Goal: Answer question/provide support

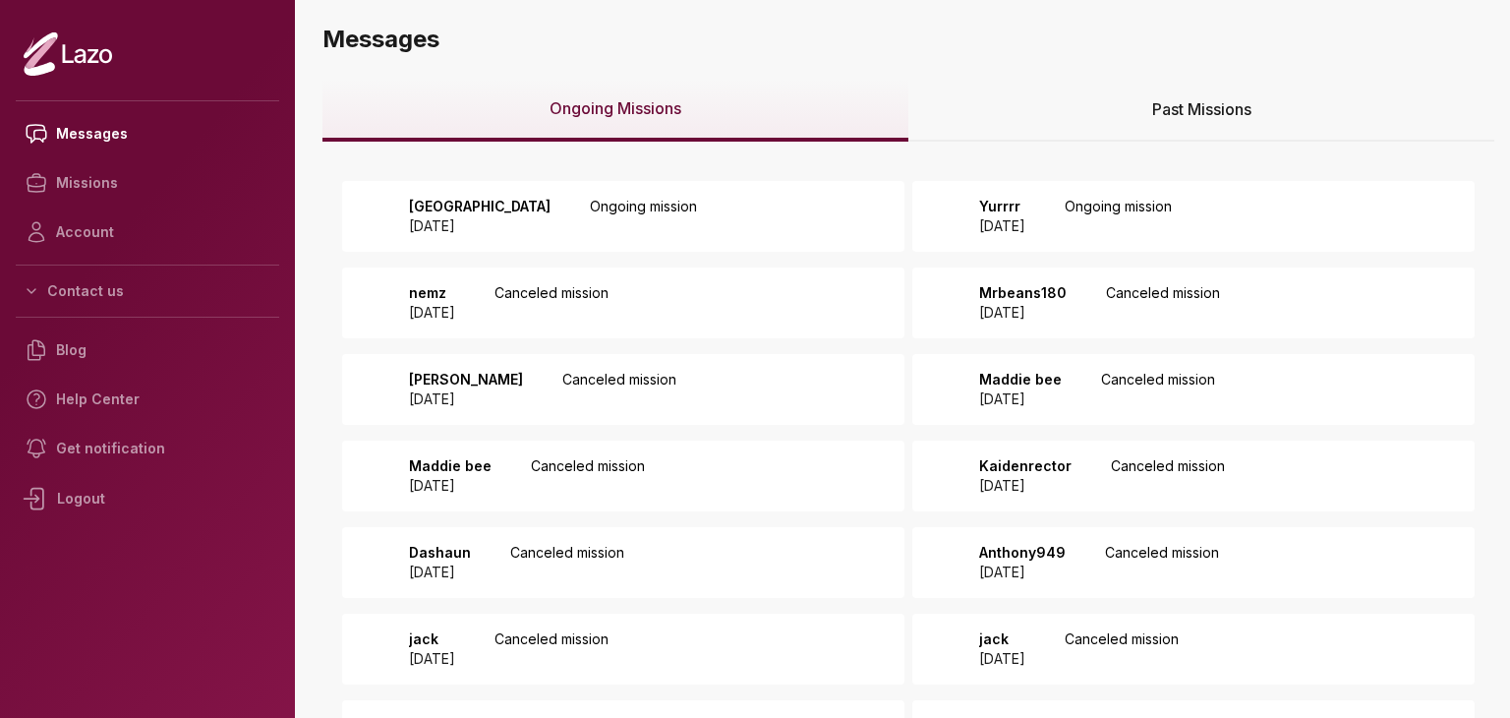
click at [635, 208] on p "Ongoing mission" at bounding box center [643, 216] width 107 height 39
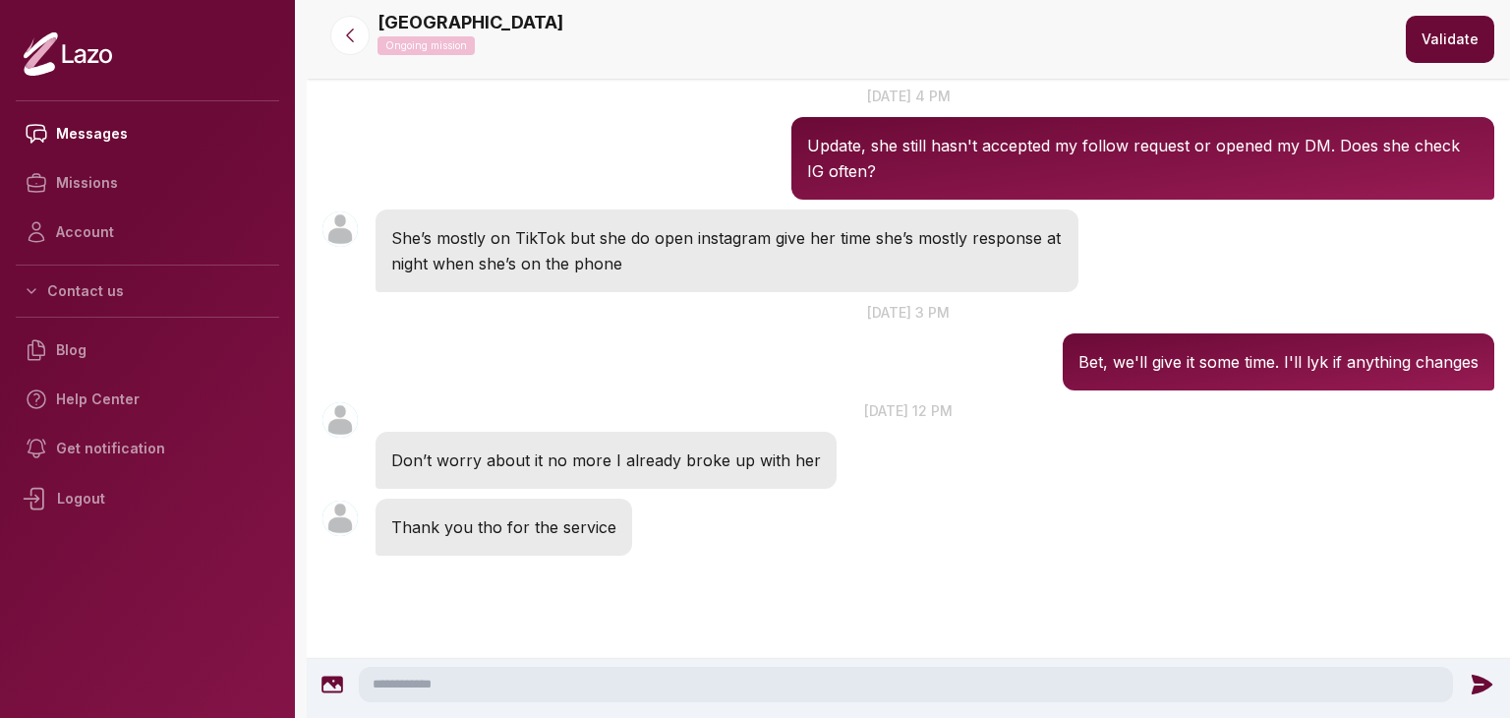
scroll to position [1078, 0]
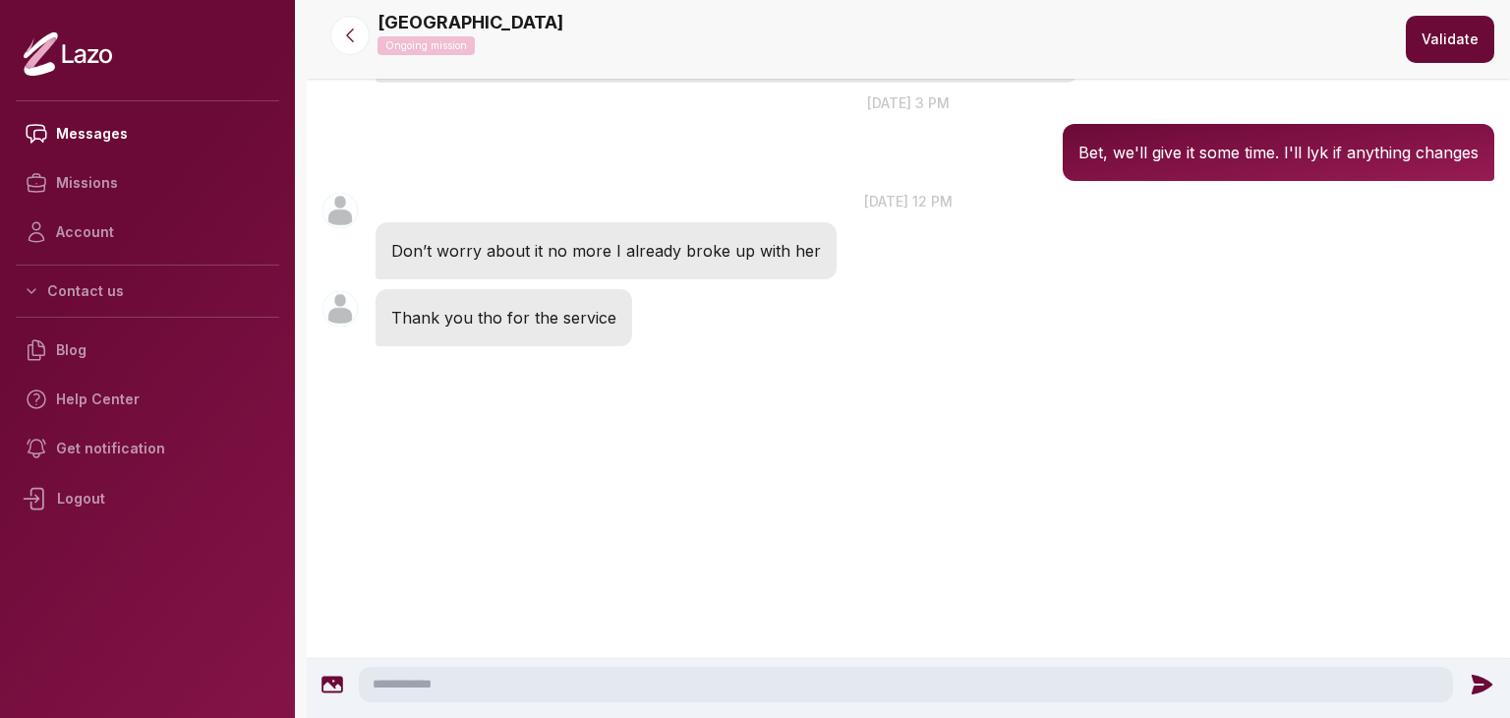
click at [1011, 215] on div "Hamzanahshall 12:21 PM 15 Sep at 12 pm Don’t worry about it no more I already b…" at bounding box center [908, 235] width 1203 height 98
click at [1429, 32] on button "Validate" at bounding box center [1450, 39] width 88 height 47
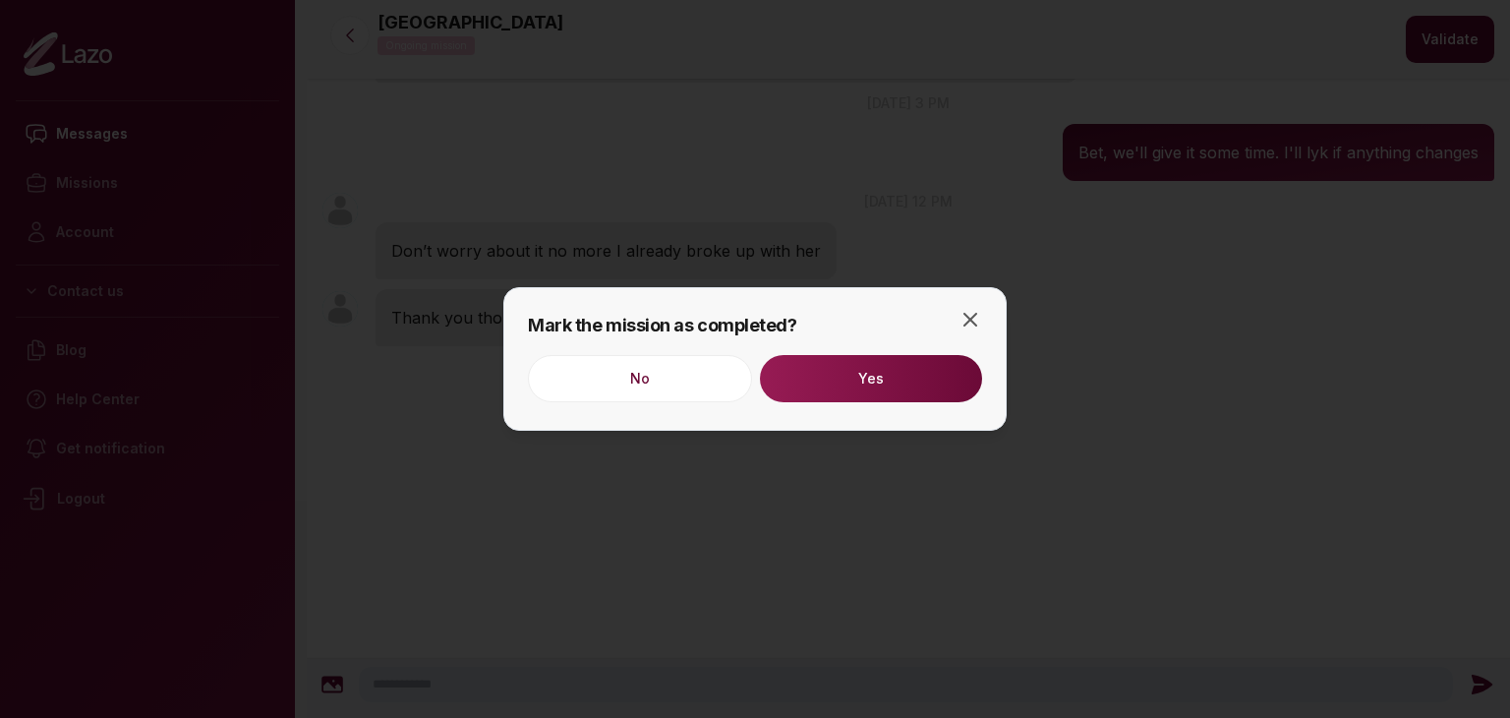
click at [947, 371] on button "Yes" at bounding box center [871, 378] width 222 height 47
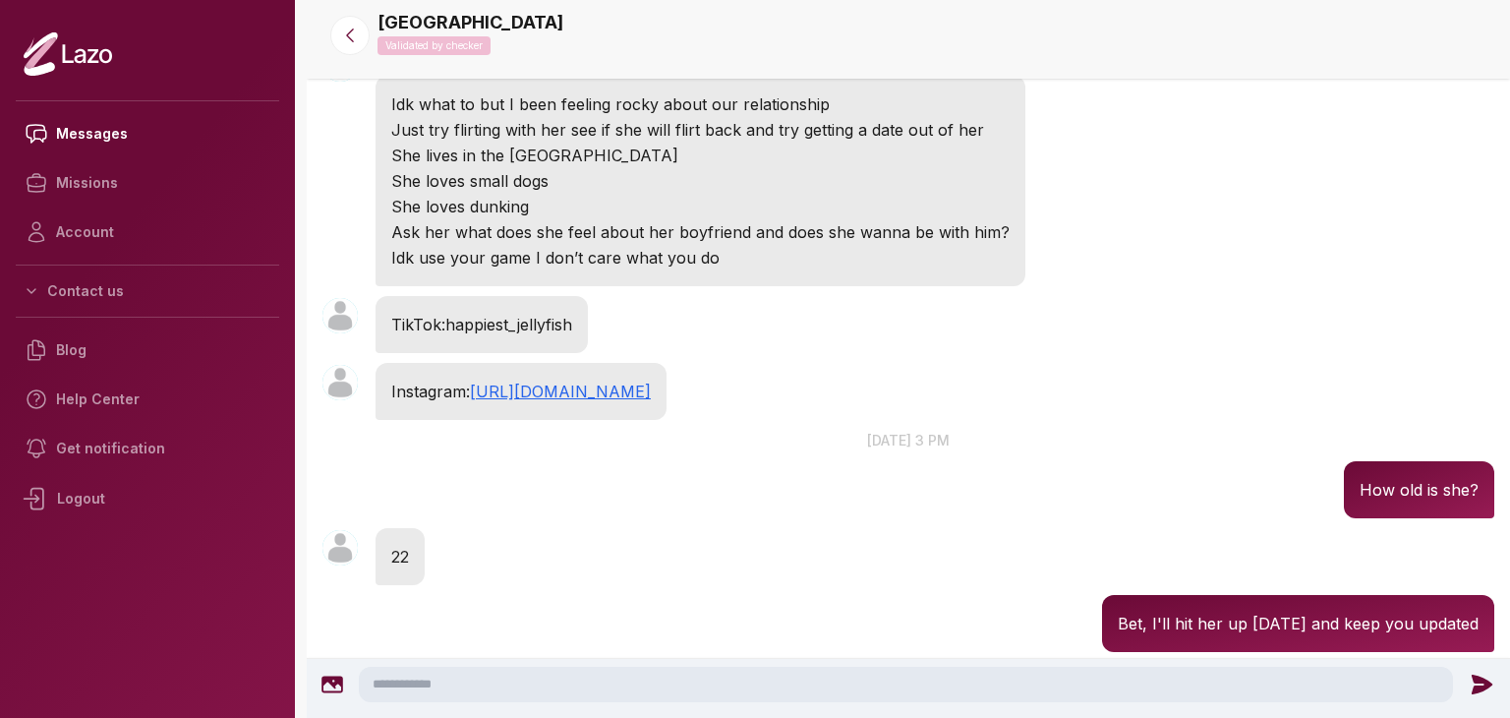
scroll to position [134, 0]
click at [355, 32] on icon at bounding box center [350, 36] width 20 height 20
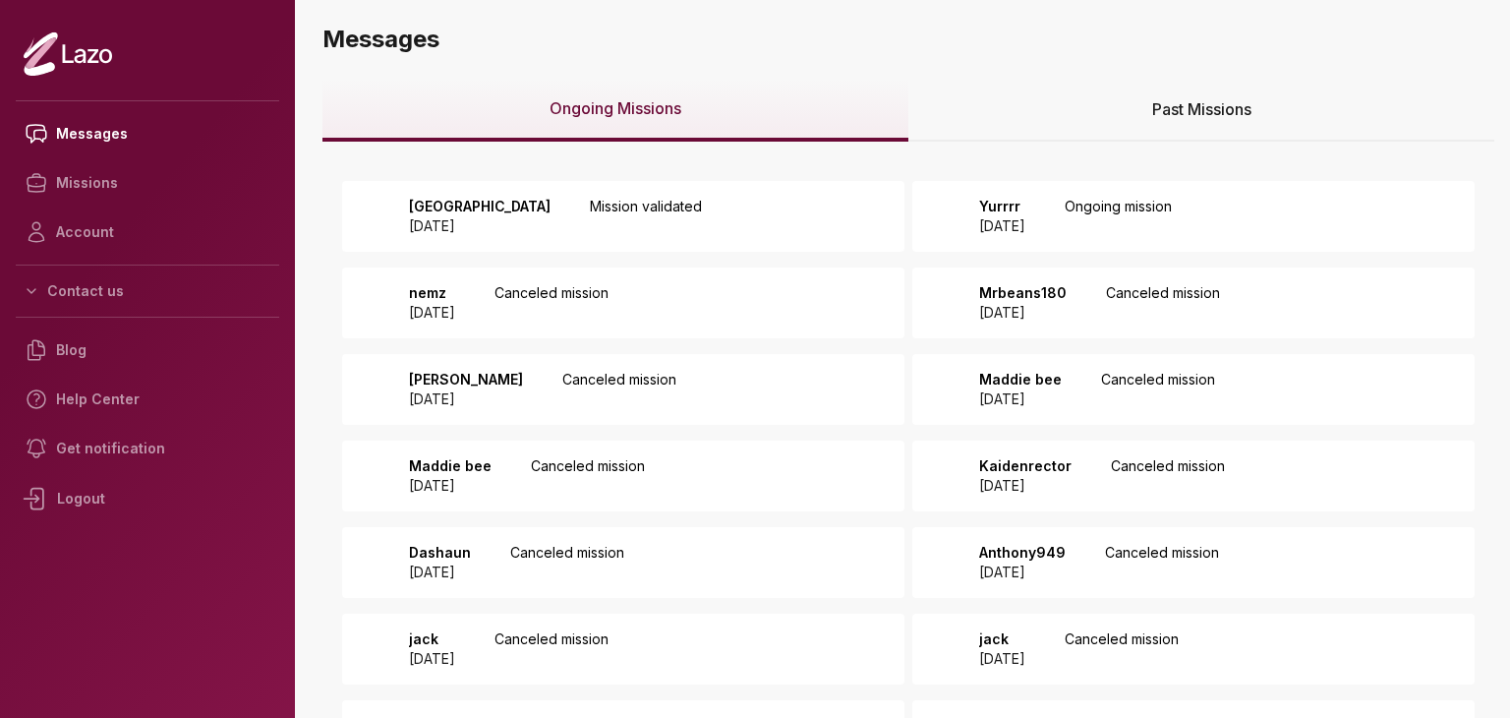
click at [1025, 213] on p "Yurrrr" at bounding box center [1002, 207] width 46 height 20
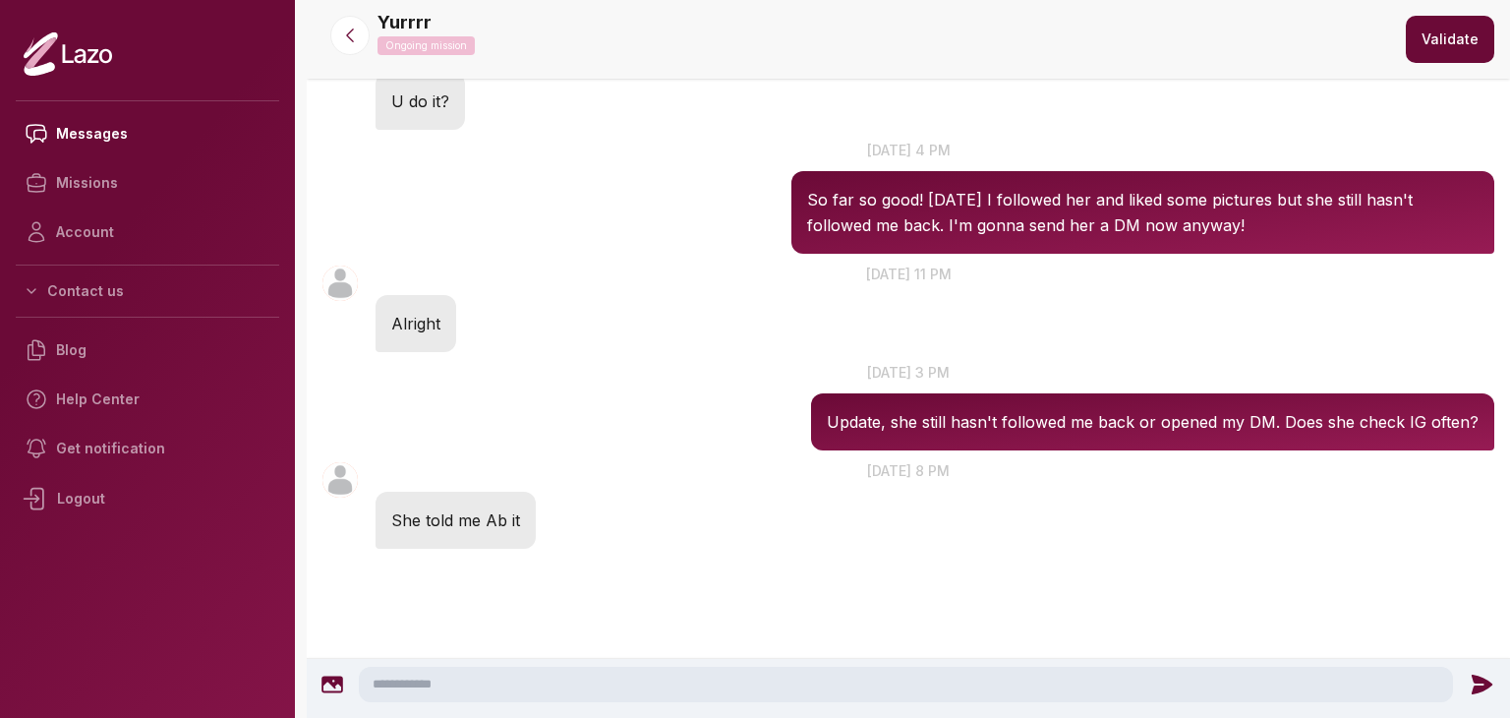
scroll to position [765, 0]
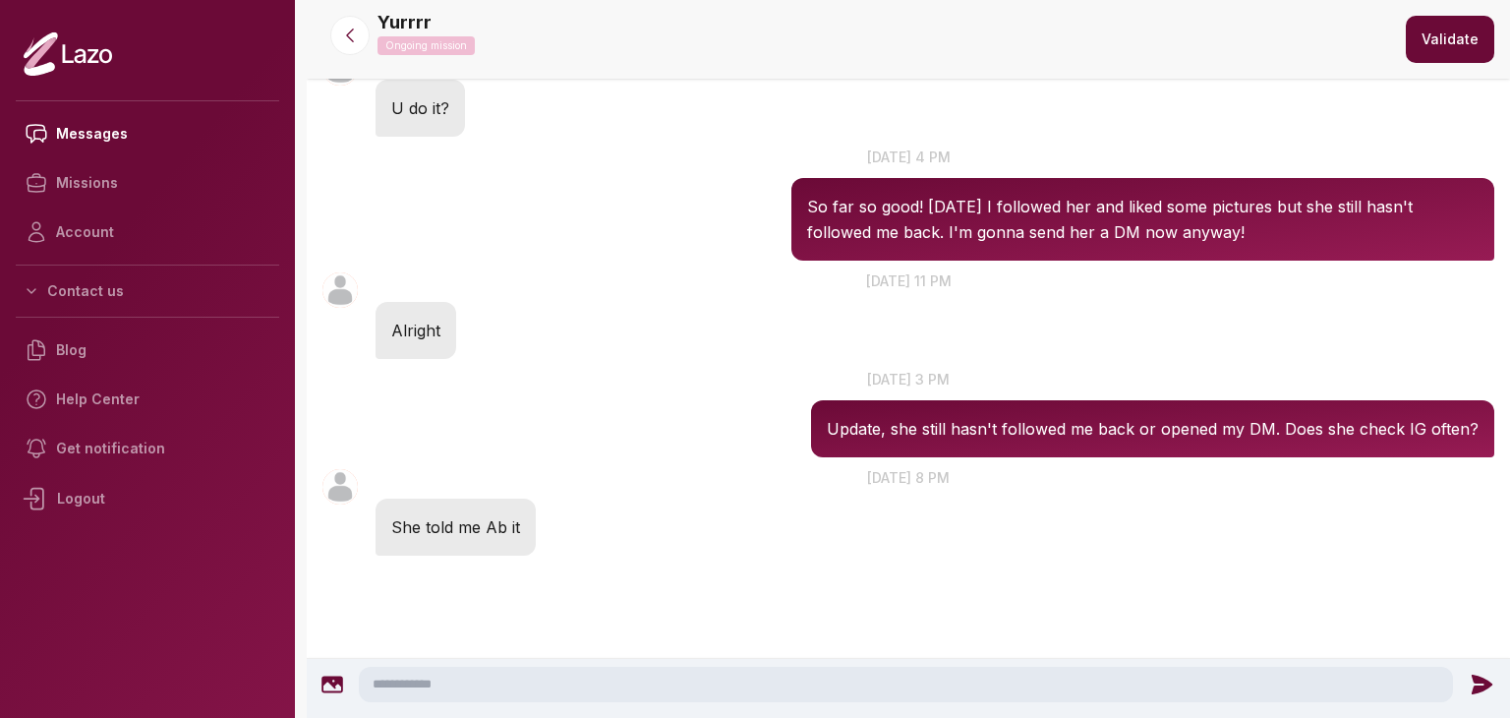
click at [726, 688] on textarea at bounding box center [906, 683] width 1094 height 35
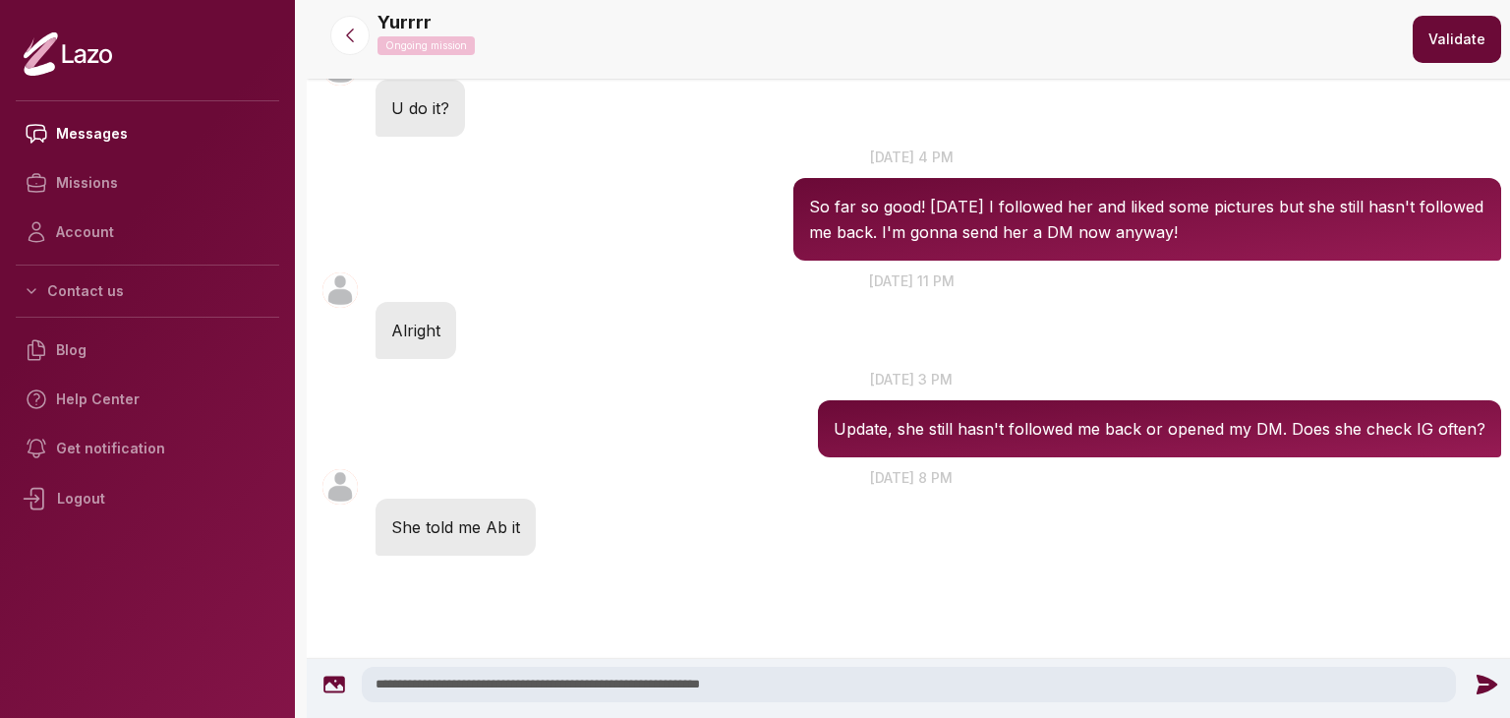
type textarea "**********"
click at [1478, 686] on icon at bounding box center [1486, 684] width 21 height 20
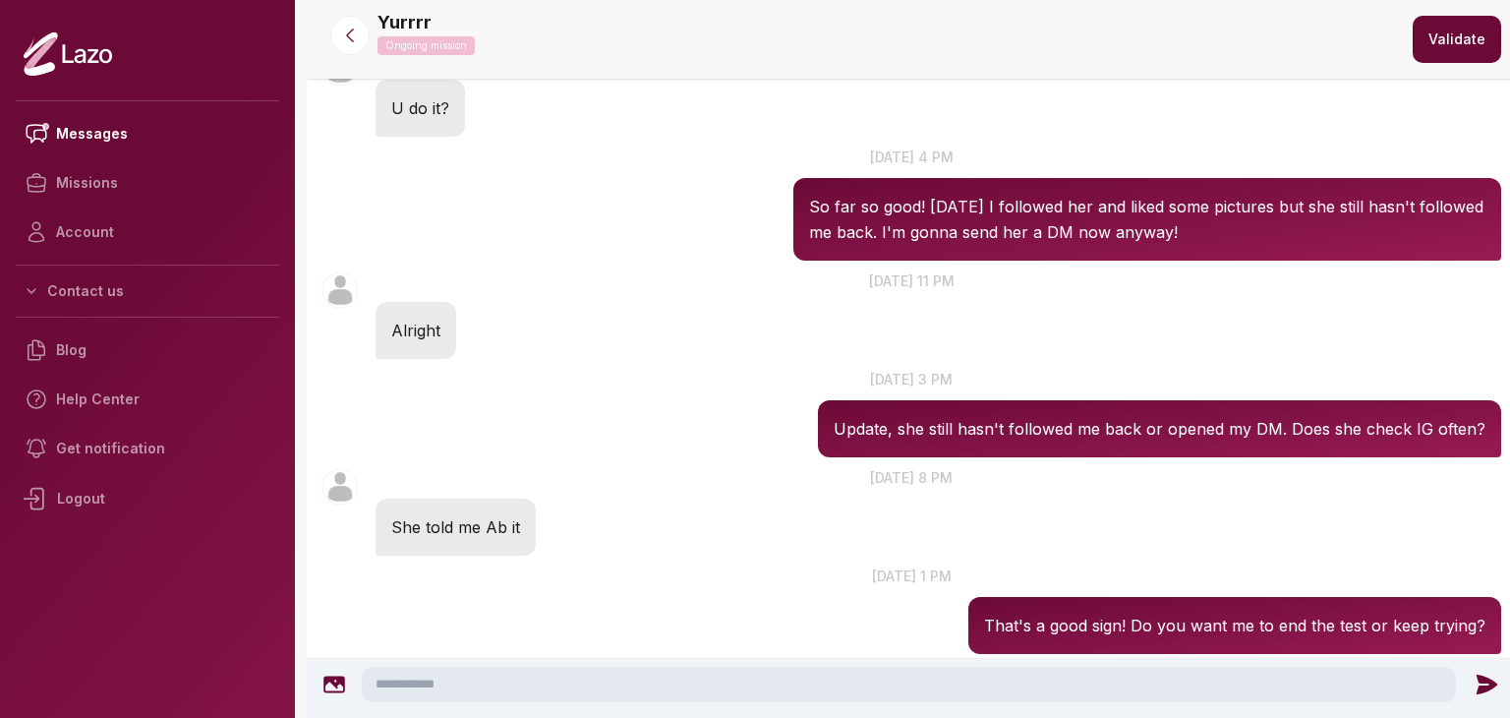
scroll to position [863, 0]
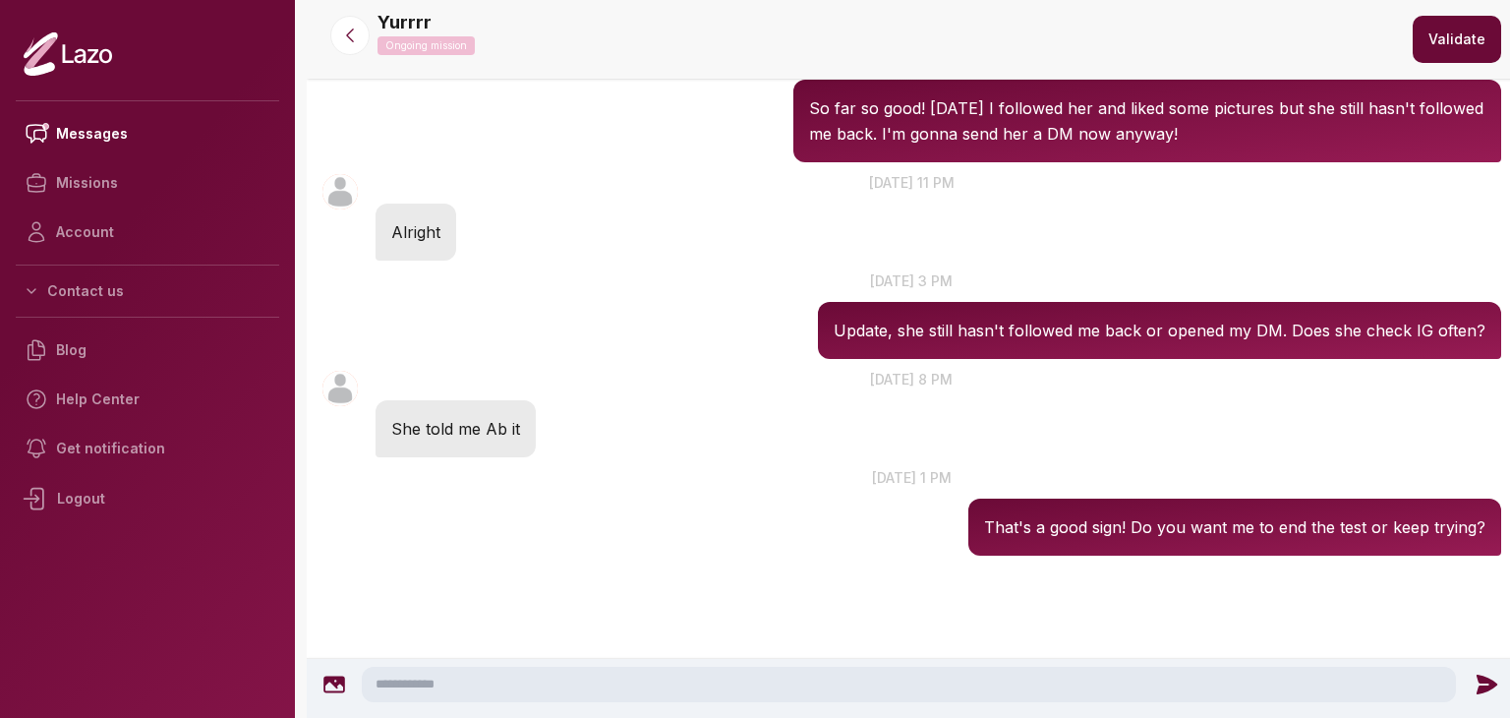
click at [1478, 686] on icon at bounding box center [1486, 684] width 21 height 20
click at [350, 52] on button at bounding box center [349, 35] width 39 height 39
